Goal: Check status: Check status

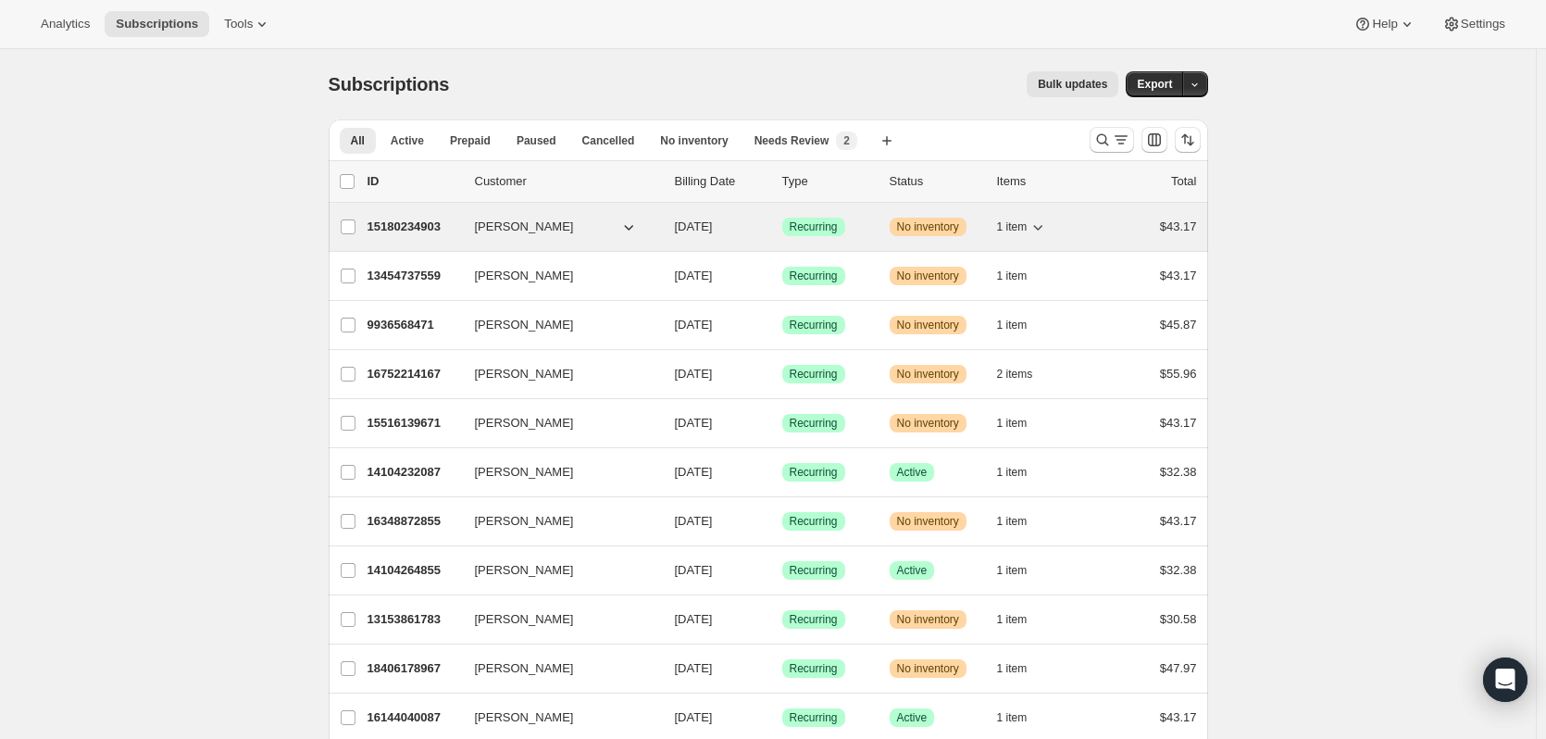
click at [418, 229] on p "15180234903" at bounding box center [413, 226] width 93 height 19
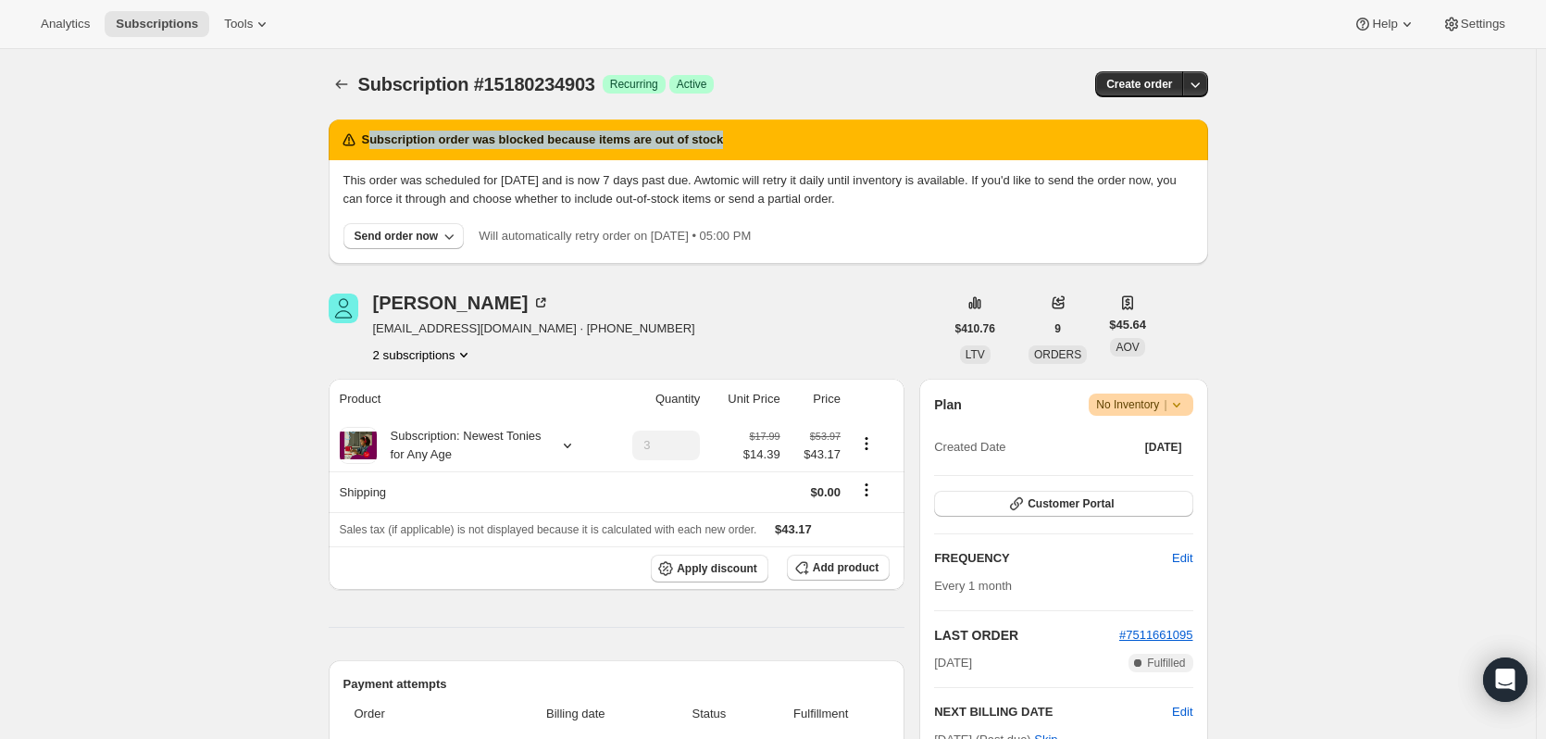
drag, startPoint x: 735, startPoint y: 144, endPoint x: 371, endPoint y: 140, distance: 363.7
click at [371, 140] on div "Subscription order was blocked because items are out of stock" at bounding box center [768, 139] width 857 height 19
click at [475, 131] on h2 "Subscription order was blocked because items are out of stock" at bounding box center [543, 139] width 362 height 19
